Goal: Task Accomplishment & Management: Use online tool/utility

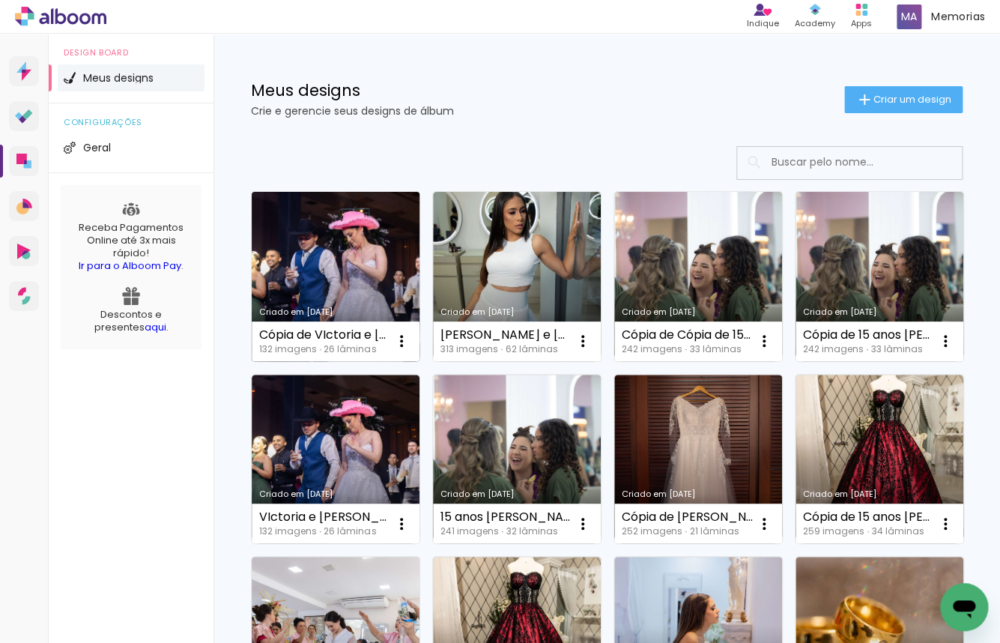
click at [366, 283] on link "Criado em 08/09/25" at bounding box center [336, 276] width 168 height 169
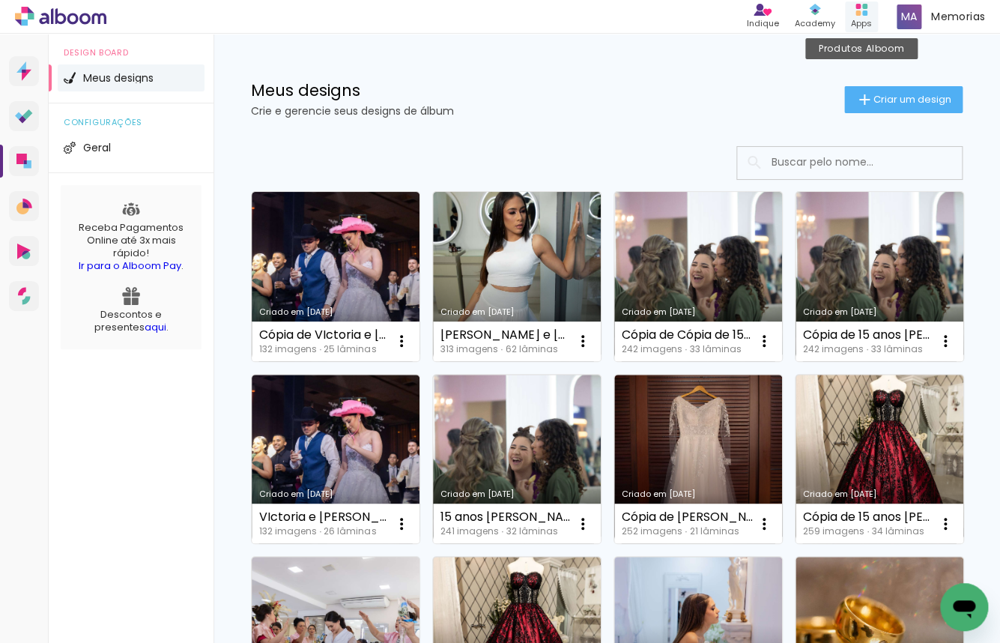
click at [863, 19] on div "Apps" at bounding box center [861, 23] width 21 height 13
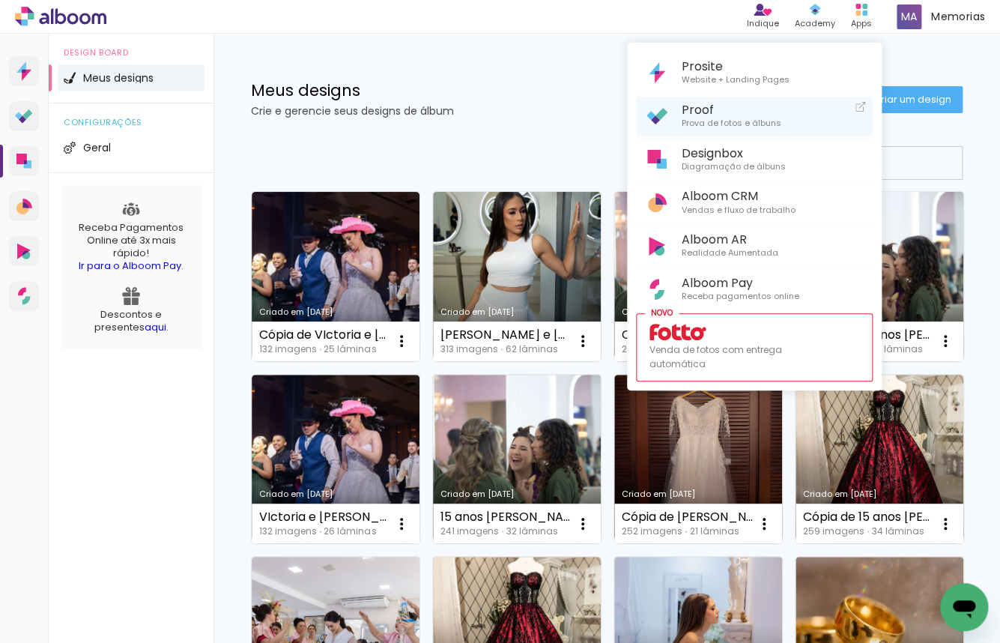
click at [761, 111] on span "Proof" at bounding box center [732, 110] width 100 height 14
